Goal: Information Seeking & Learning: Learn about a topic

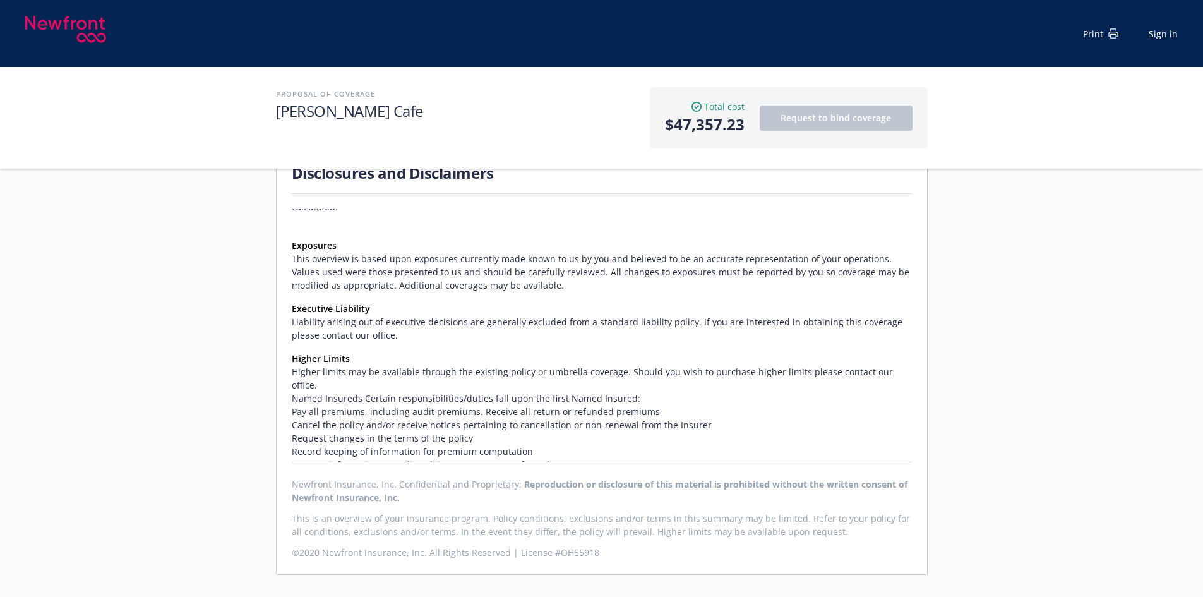
scroll to position [989, 0]
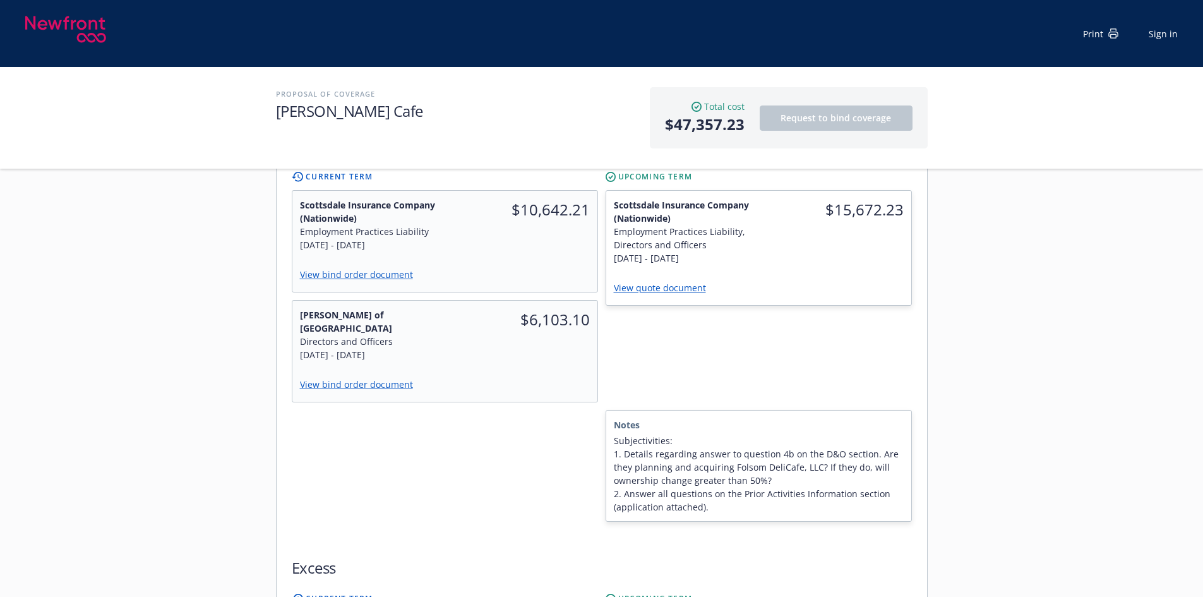
scroll to position [0, 0]
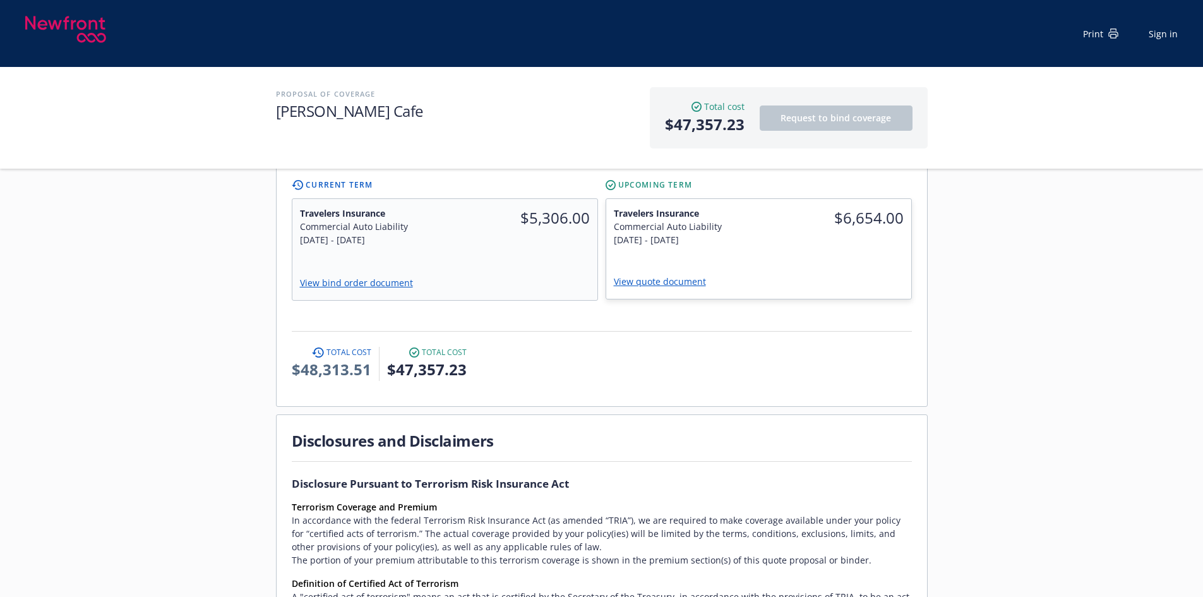
scroll to position [63, 0]
